Goal: Browse casually

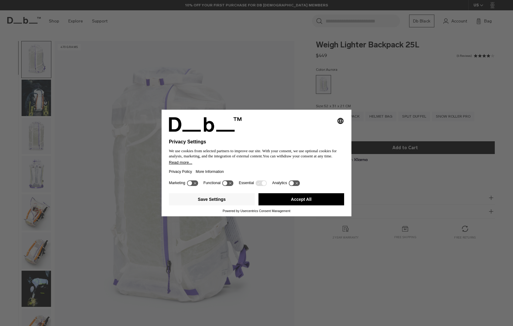
click at [290, 202] on button "Accept All" at bounding box center [302, 199] width 86 height 12
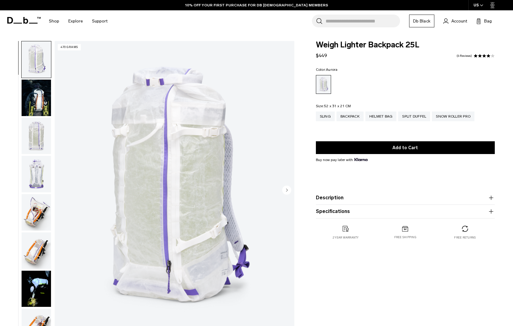
click at [36, 217] on img "button" at bounding box center [36, 212] width 29 height 36
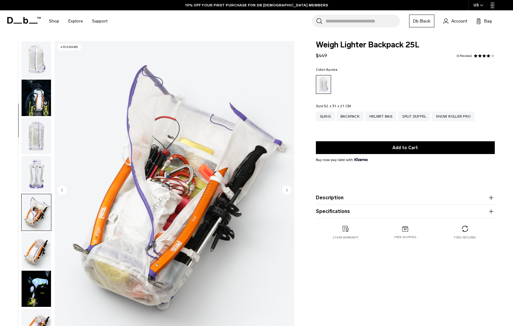
scroll to position [154, 0]
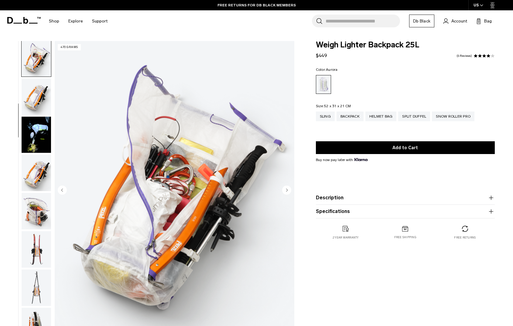
click at [31, 175] on img "button" at bounding box center [36, 173] width 29 height 36
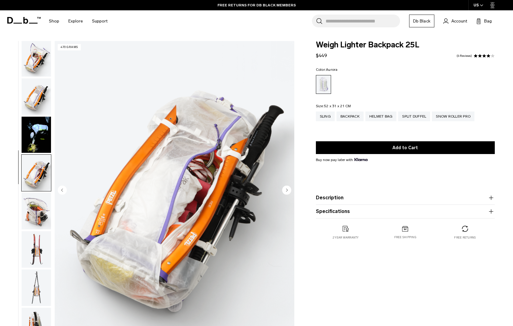
scroll to position [270, 0]
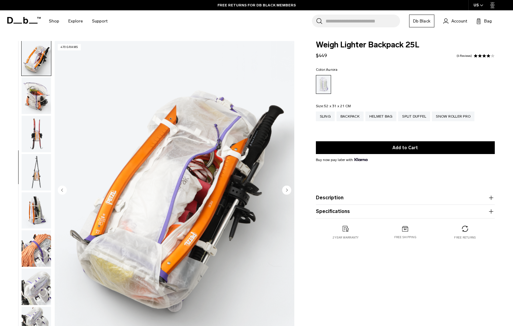
click at [37, 223] on img "button" at bounding box center [36, 210] width 29 height 36
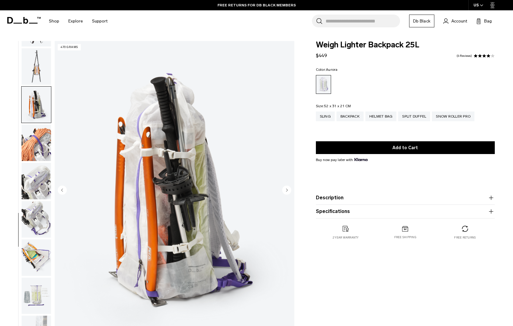
scroll to position [393, 0]
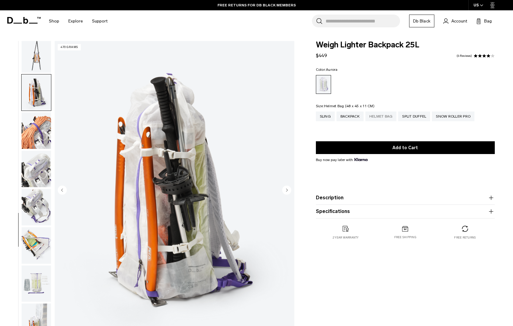
click at [386, 119] on div "Helmet Bag" at bounding box center [381, 117] width 31 height 10
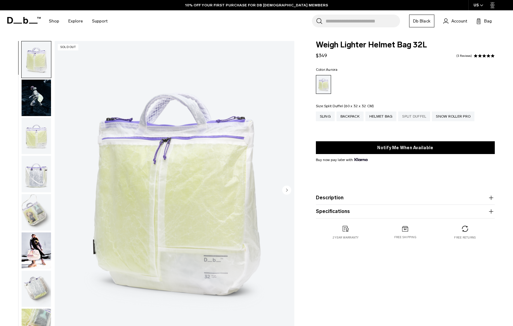
click at [408, 115] on div "Split Duffel" at bounding box center [414, 117] width 32 height 10
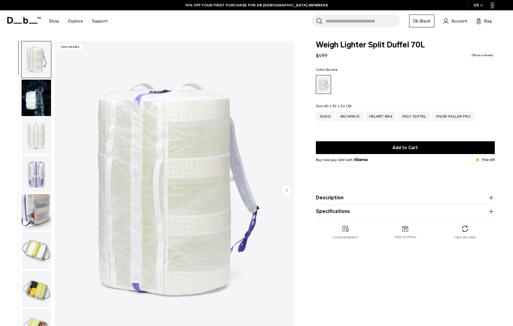
click at [39, 110] on img "button" at bounding box center [36, 98] width 29 height 36
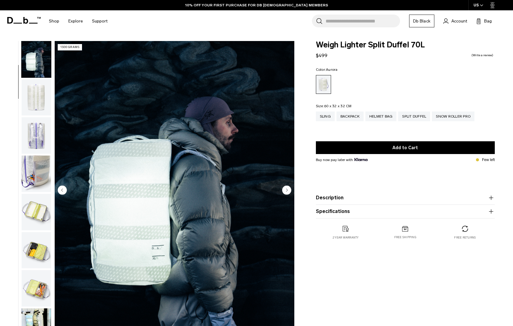
scroll to position [39, 0]
click at [34, 171] on img "button" at bounding box center [36, 174] width 29 height 36
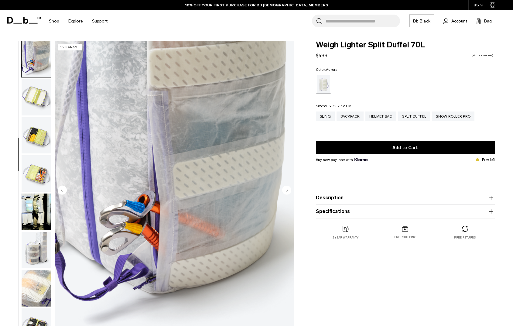
scroll to position [154, 0]
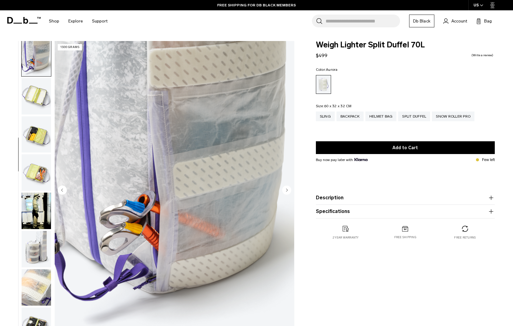
click at [39, 105] on img "button" at bounding box center [36, 96] width 29 height 36
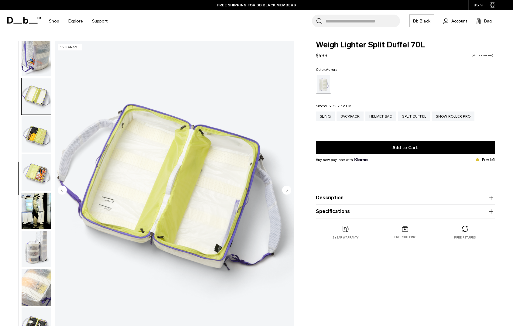
scroll to position [163, 0]
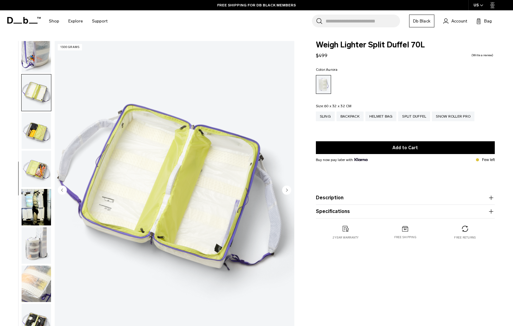
click at [39, 126] on img "button" at bounding box center [36, 131] width 29 height 36
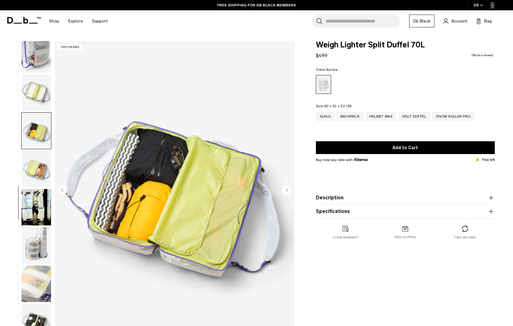
click at [43, 154] on img "button" at bounding box center [36, 169] width 29 height 36
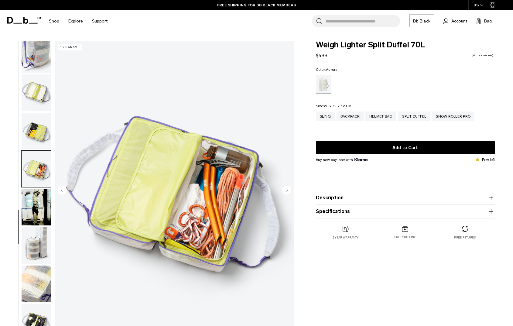
click at [40, 203] on img "button" at bounding box center [36, 207] width 29 height 36
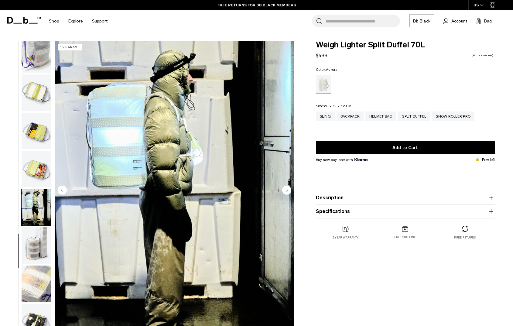
click at [44, 242] on img "button" at bounding box center [36, 245] width 29 height 36
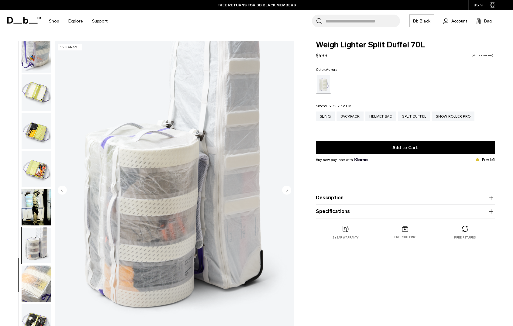
click at [33, 284] on img "button" at bounding box center [36, 284] width 29 height 36
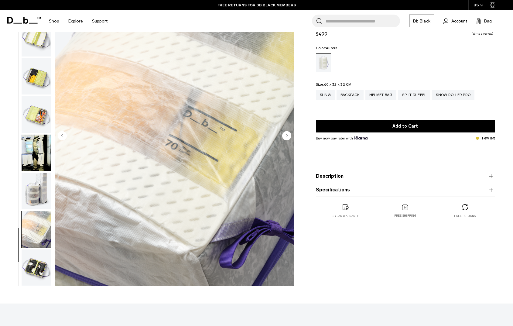
scroll to position [55, 0]
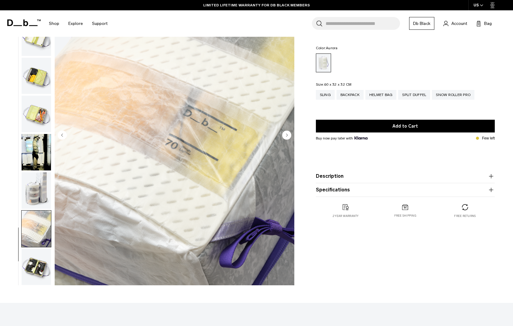
click at [39, 275] on img "button" at bounding box center [36, 267] width 29 height 36
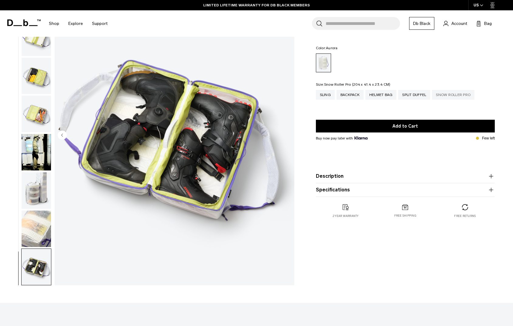
click at [456, 91] on div "Snow Roller Pro" at bounding box center [453, 95] width 43 height 10
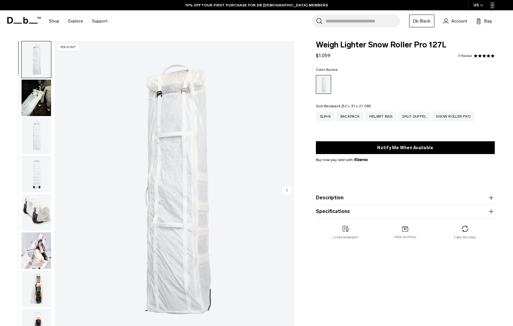
click at [349, 116] on div "Backpack" at bounding box center [350, 117] width 27 height 10
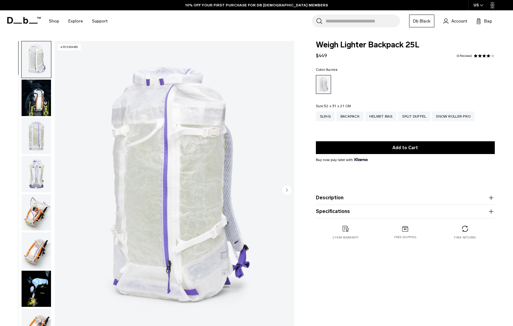
click at [36, 108] on img "button" at bounding box center [36, 98] width 29 height 36
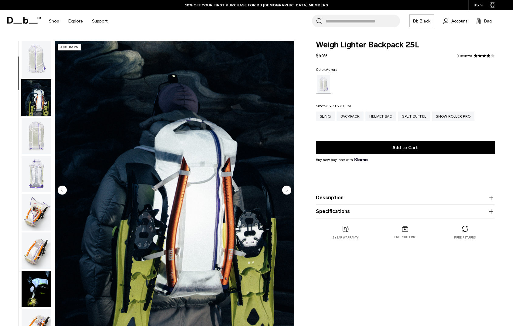
scroll to position [39, 0]
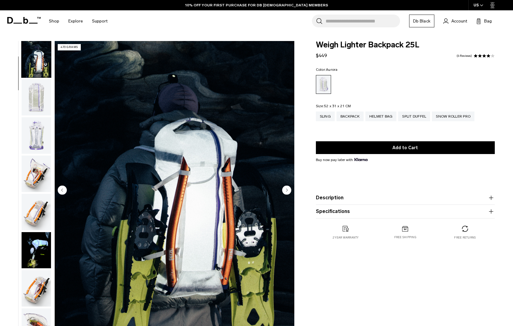
click at [33, 94] on img "button" at bounding box center [36, 97] width 29 height 36
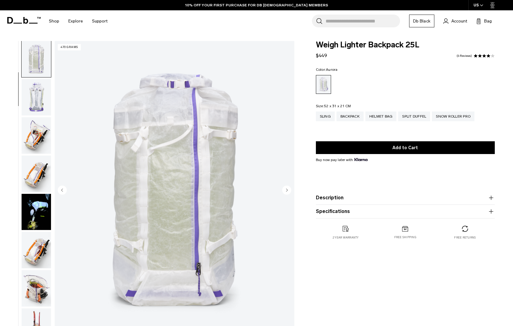
click at [36, 115] on img "button" at bounding box center [36, 97] width 29 height 36
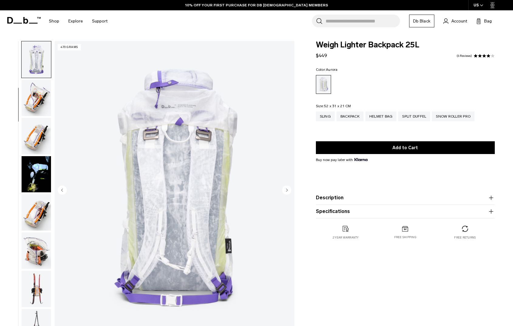
scroll to position [115, 0]
click at [42, 106] on img "button" at bounding box center [36, 97] width 29 height 36
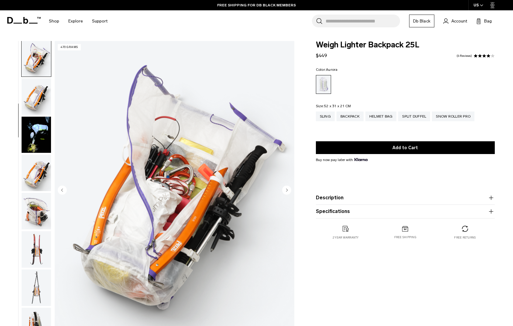
click at [43, 145] on img "button" at bounding box center [36, 135] width 29 height 36
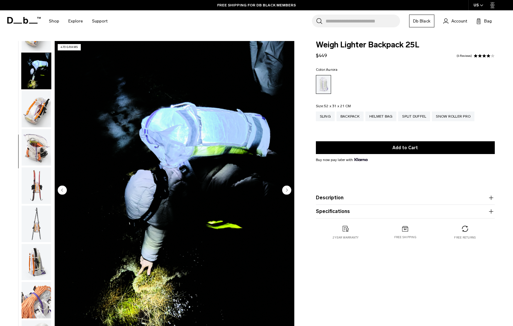
scroll to position [231, 0]
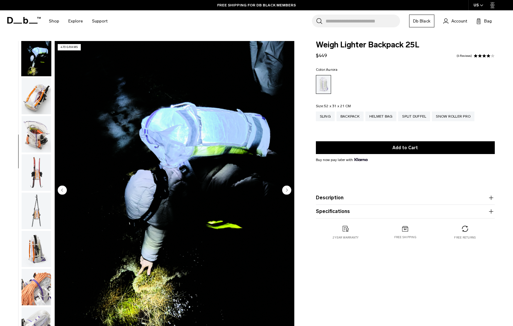
click at [36, 174] on img "button" at bounding box center [36, 172] width 29 height 36
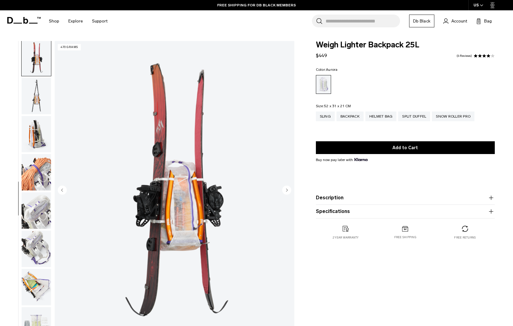
scroll to position [346, 0]
click at [39, 177] on img "button" at bounding box center [36, 171] width 29 height 36
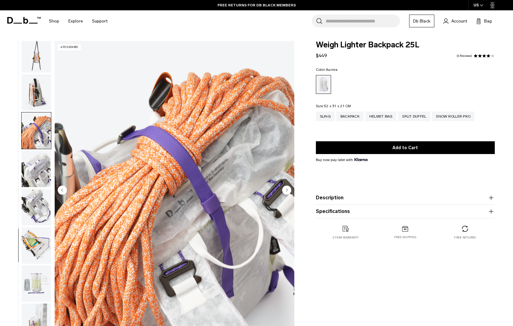
scroll to position [393, 0]
click at [286, 189] on circle "Next slide" at bounding box center [286, 189] width 9 height 9
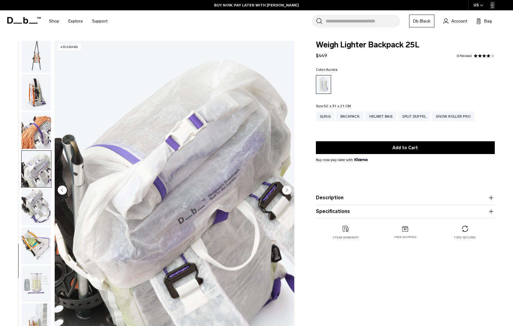
click at [286, 189] on circle "Next slide" at bounding box center [286, 189] width 9 height 9
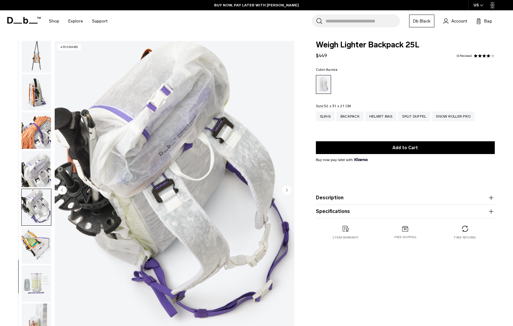
click at [286, 189] on circle "Next slide" at bounding box center [286, 189] width 9 height 9
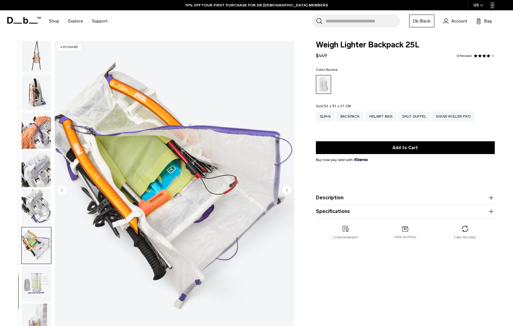
click at [286, 189] on circle "Next slide" at bounding box center [286, 189] width 9 height 9
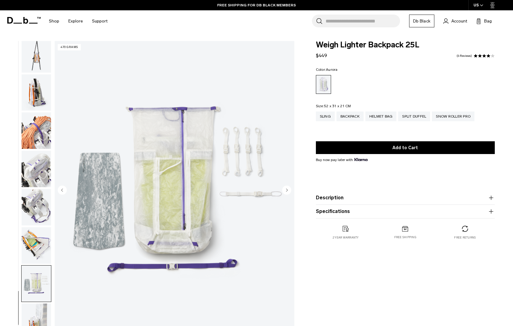
click at [286, 189] on circle "Next slide" at bounding box center [286, 189] width 9 height 9
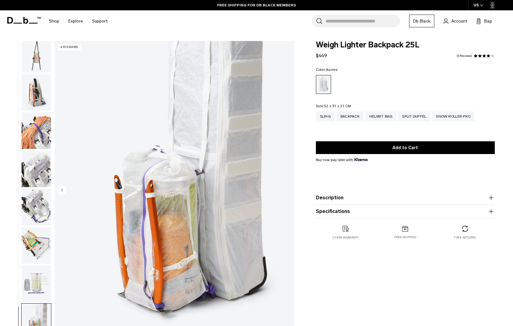
click at [286, 189] on img "18 / 18" at bounding box center [175, 190] width 240 height 299
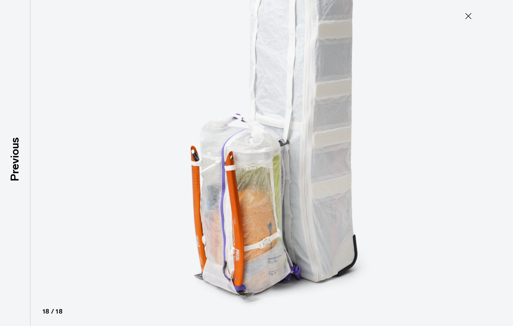
click at [286, 189] on img at bounding box center [257, 163] width 274 height 326
click at [461, 17] on button "Close" at bounding box center [469, 16] width 20 height 13
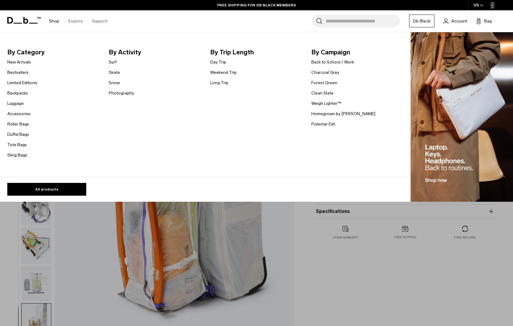
click at [52, 23] on link "Shop" at bounding box center [54, 21] width 10 height 22
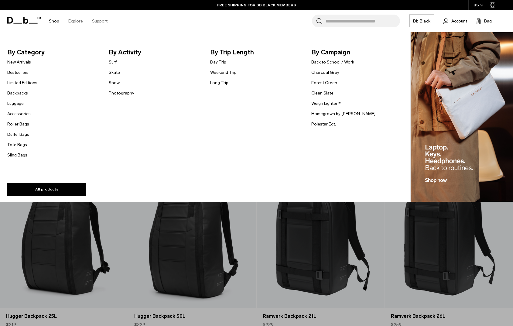
click at [116, 91] on link "Photography" at bounding box center [122, 93] width 26 height 6
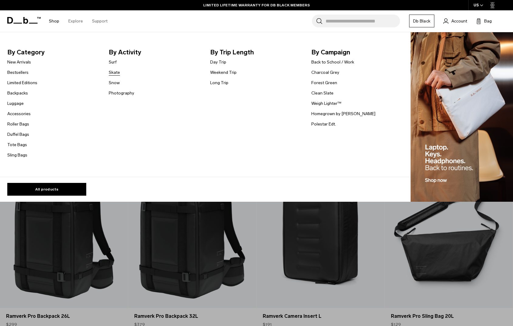
click at [115, 72] on link "Skate" at bounding box center [114, 72] width 11 height 6
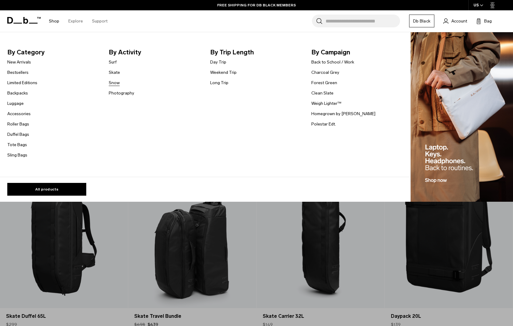
click at [113, 82] on link "Snow" at bounding box center [114, 83] width 11 height 6
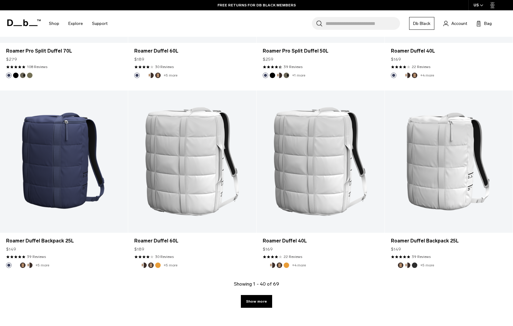
scroll to position [1720, 0]
